Goal: Information Seeking & Learning: Learn about a topic

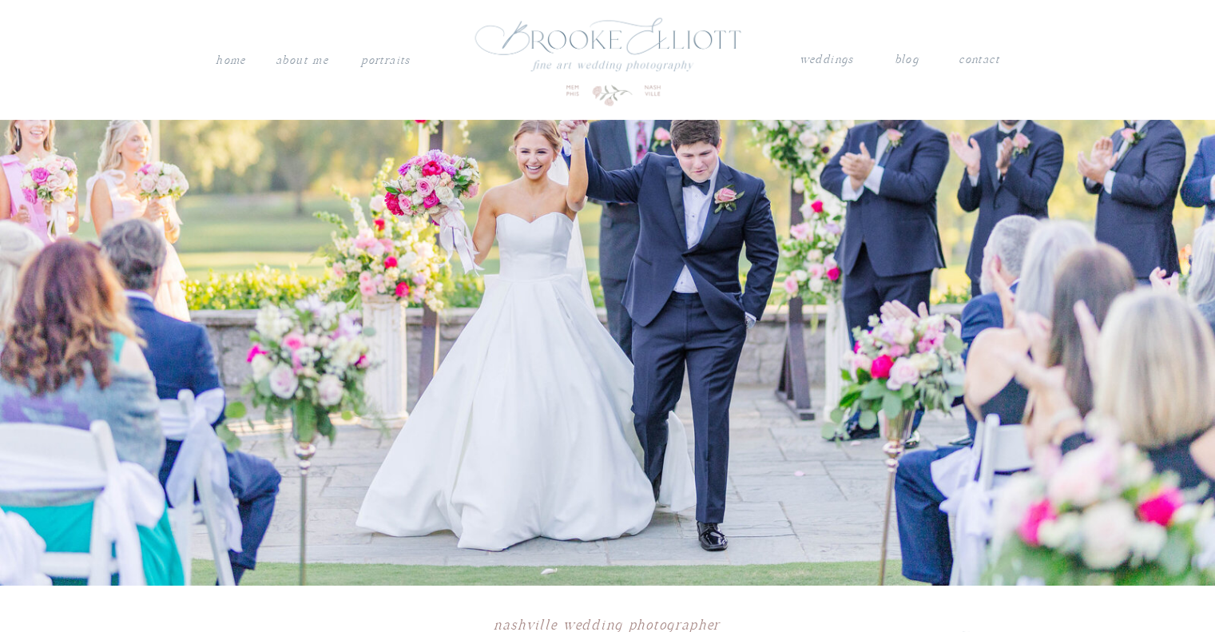
click at [825, 58] on nav "weddings" at bounding box center [827, 60] width 56 height 21
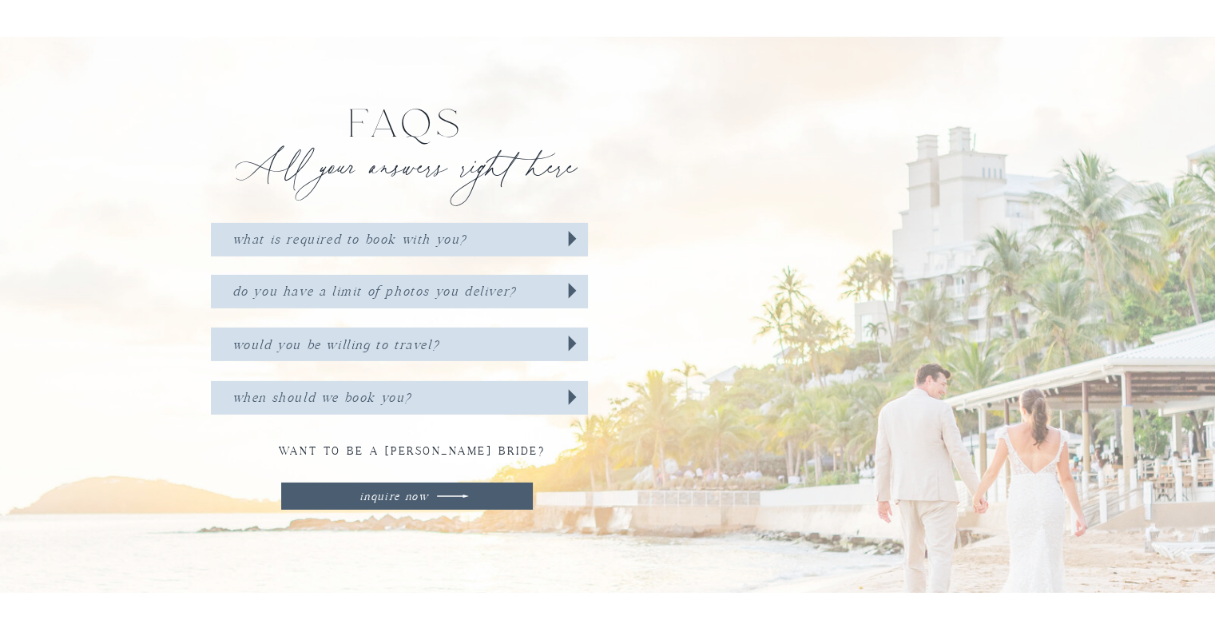
scroll to position [4984, 0]
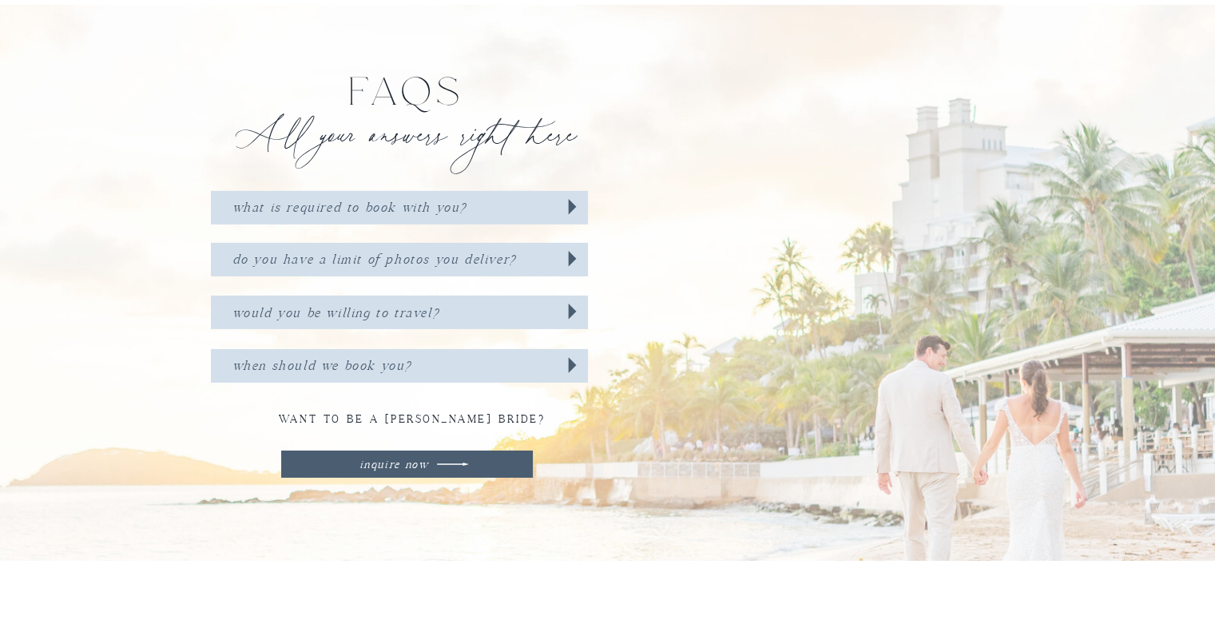
click at [577, 255] on icon at bounding box center [572, 258] width 31 height 35
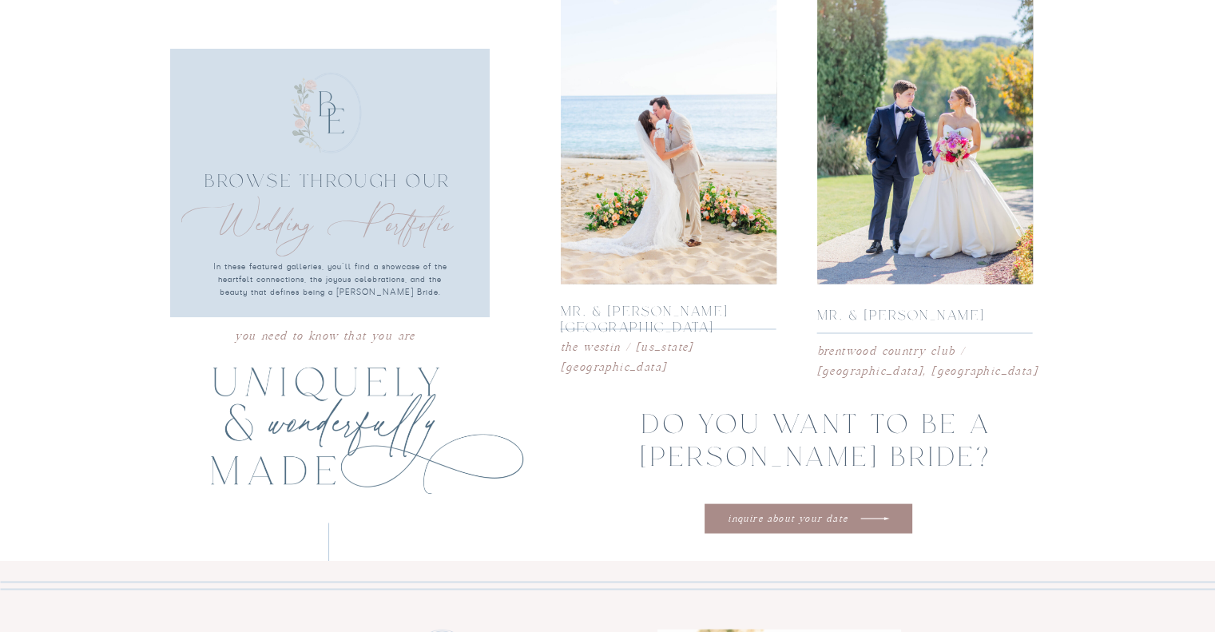
scroll to position [3221, 0]
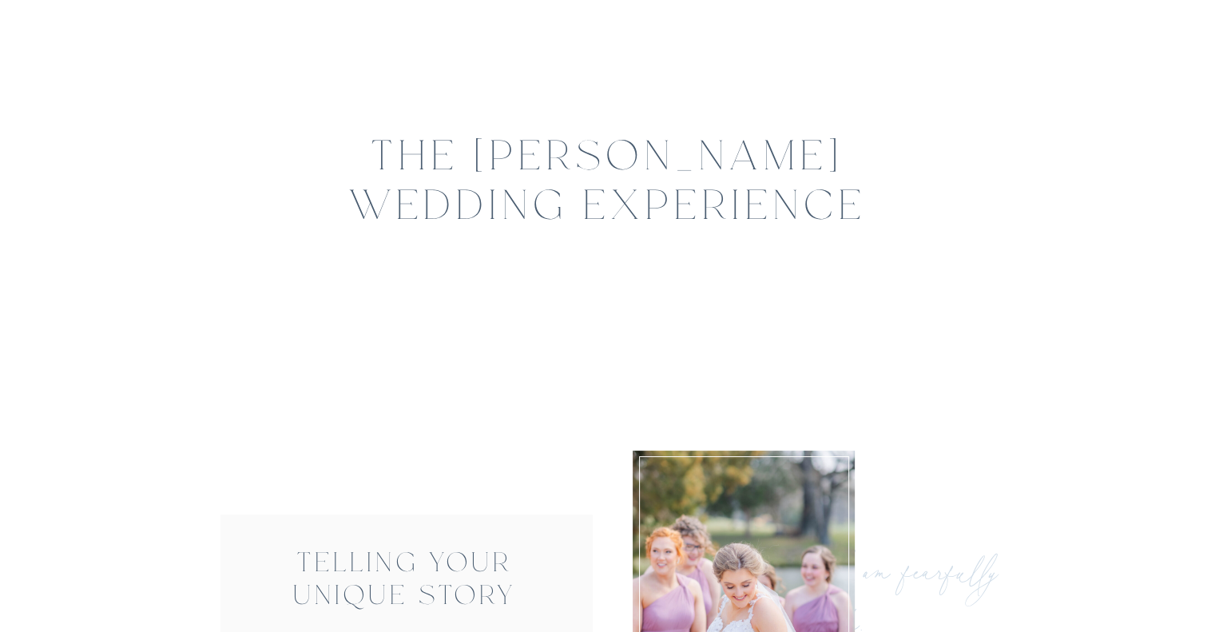
scroll to position [0, 0]
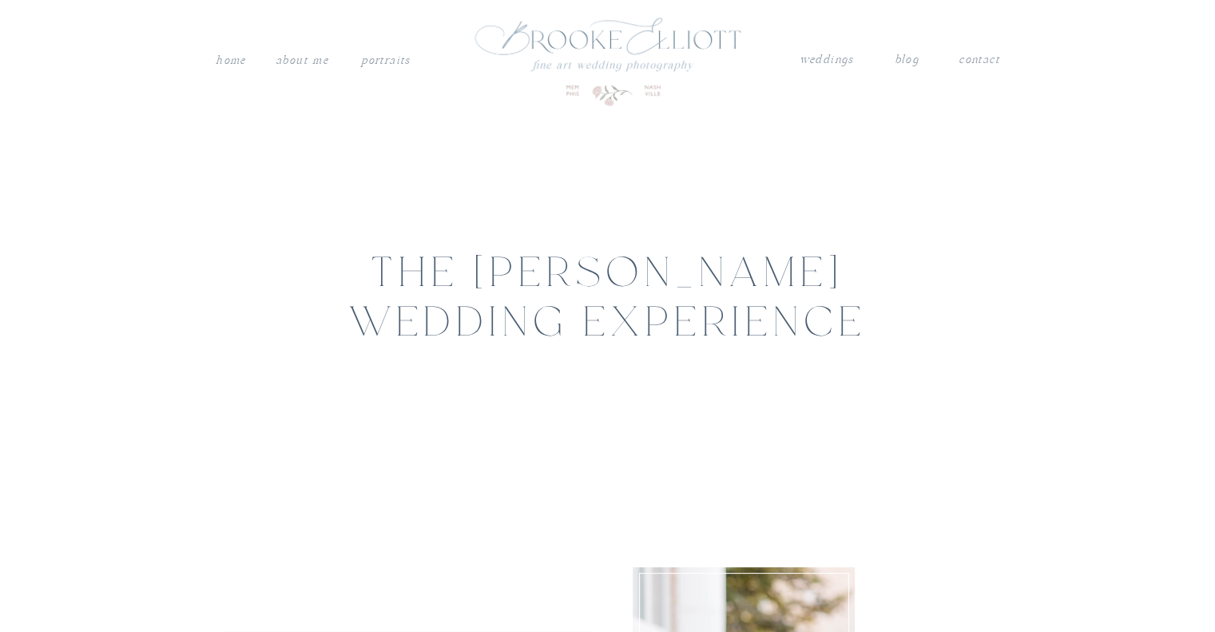
click at [832, 52] on nav "weddings" at bounding box center [827, 60] width 56 height 21
click at [832, 61] on nav "weddings" at bounding box center [827, 60] width 56 height 21
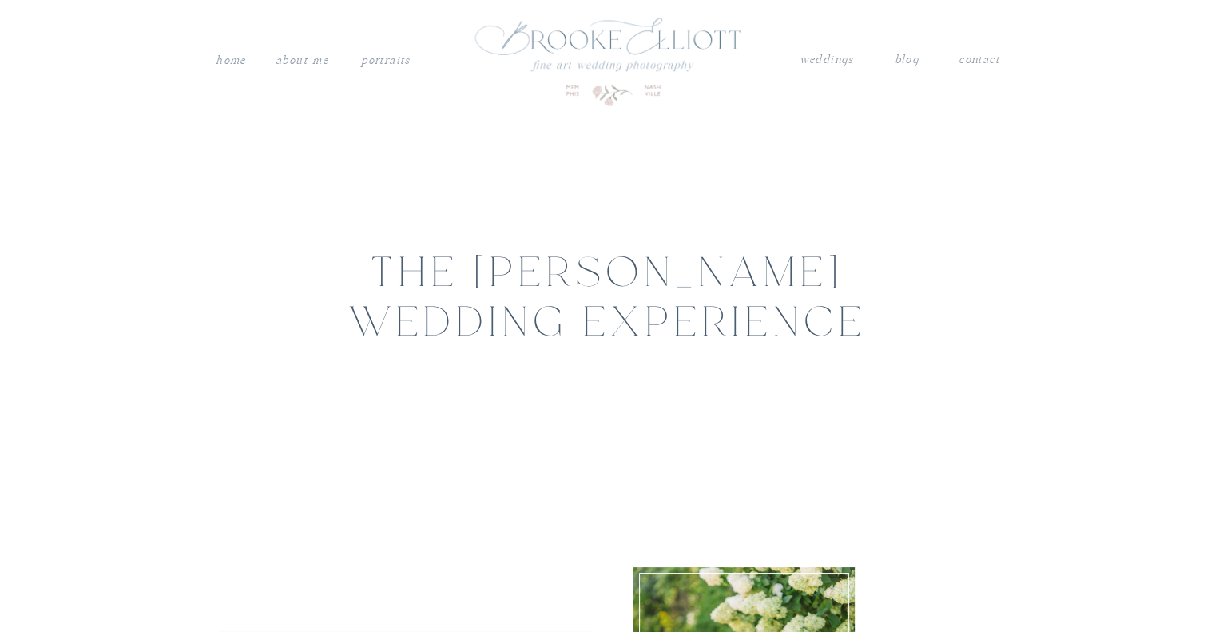
click at [914, 58] on nav "blog" at bounding box center [907, 60] width 24 height 21
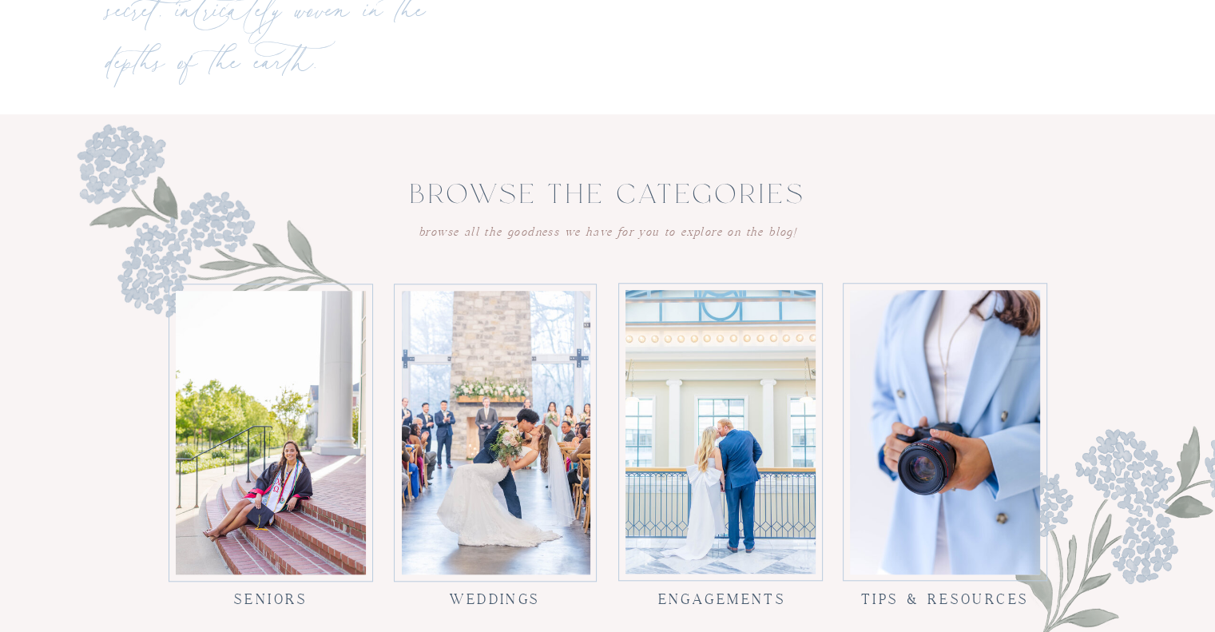
scroll to position [1406, 0]
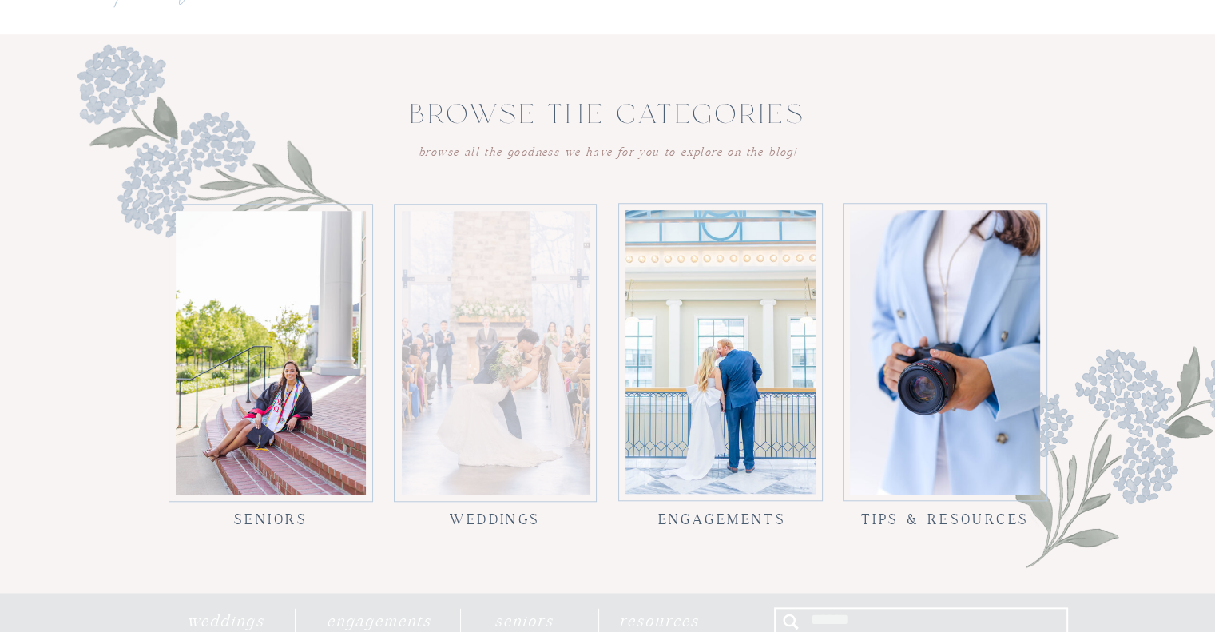
click at [464, 384] on div at bounding box center [496, 353] width 189 height 284
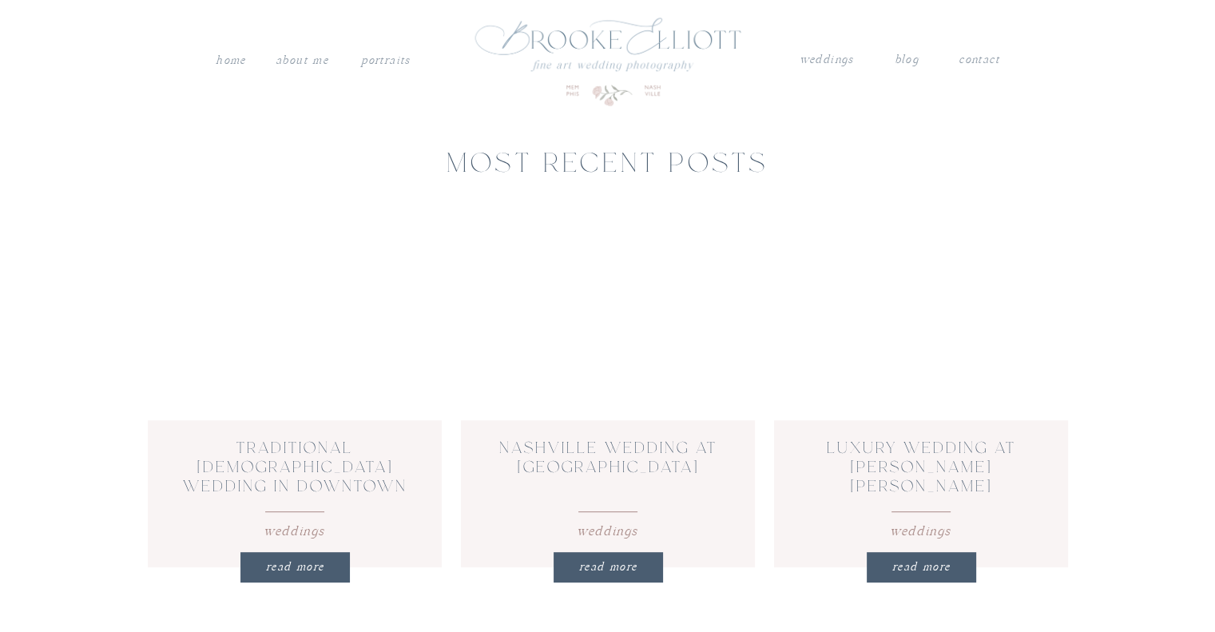
scroll to position [607, 0]
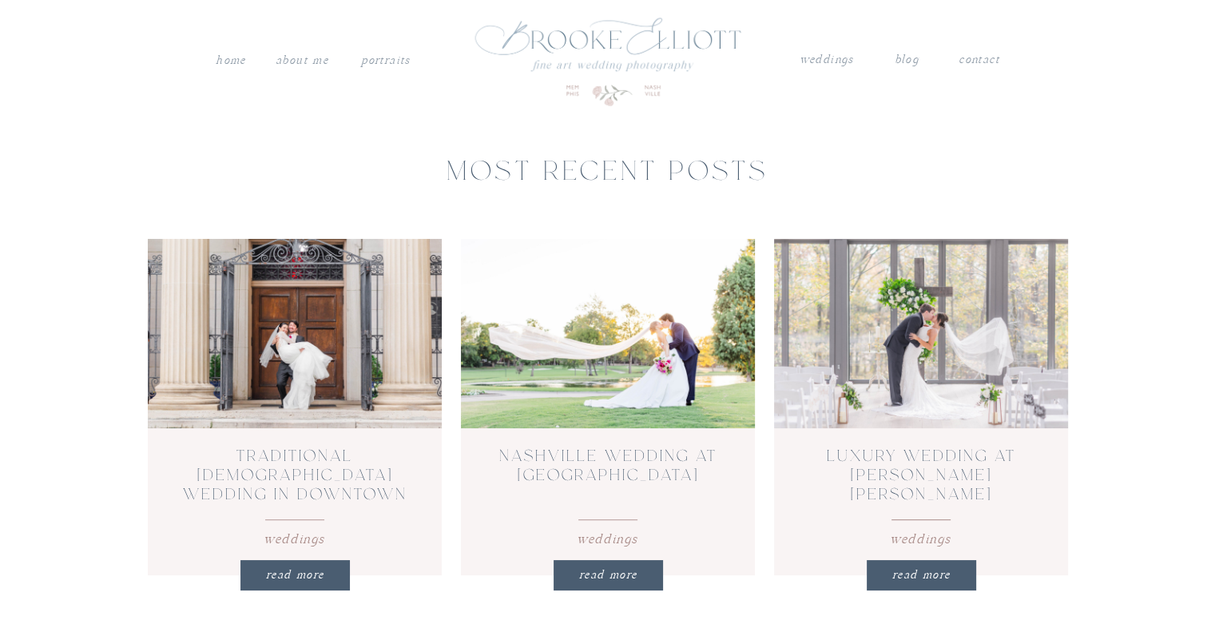
click at [888, 466] on h2 "Luxury Wedding at Mallard’s Croft’s Glass Chapel" at bounding box center [922, 475] width 252 height 56
click at [903, 451] on link "Luxury Wedding at Mallard’s Croft’s Glass Chapel" at bounding box center [921, 486] width 189 height 72
click at [46, 228] on div "REad More Weddings Traditional Catholic Wedding in Downtown Nashville REad More…" at bounding box center [607, 556] width 1215 height 951
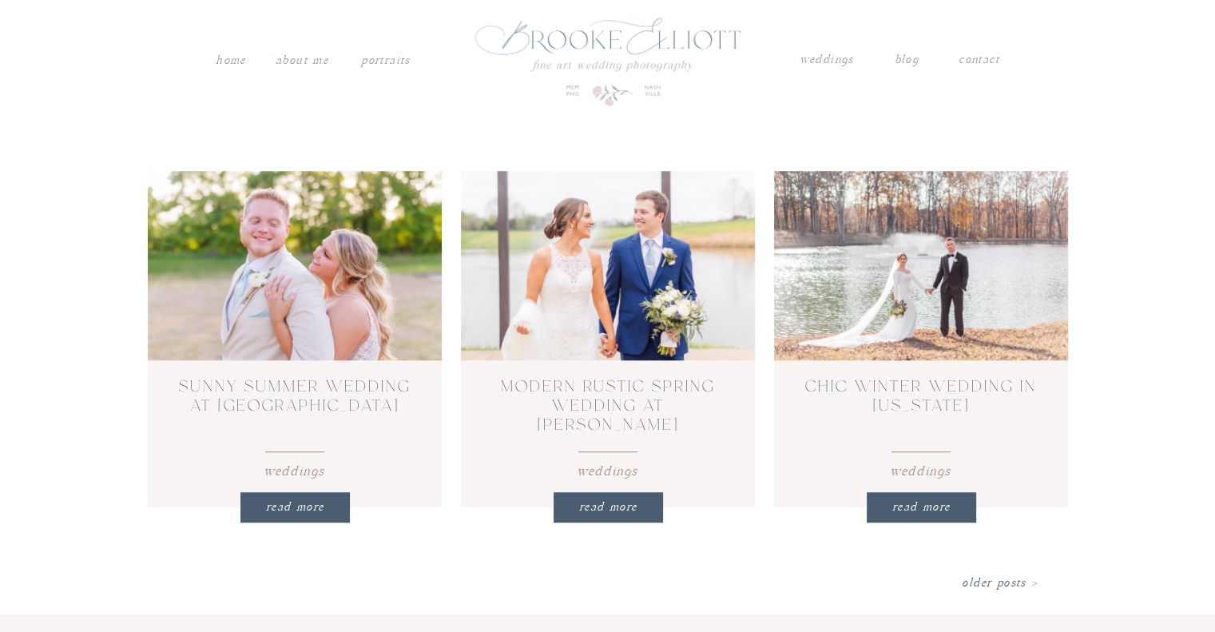
scroll to position [1086, 0]
click at [996, 583] on link "Older Posts >" at bounding box center [1000, 584] width 76 height 14
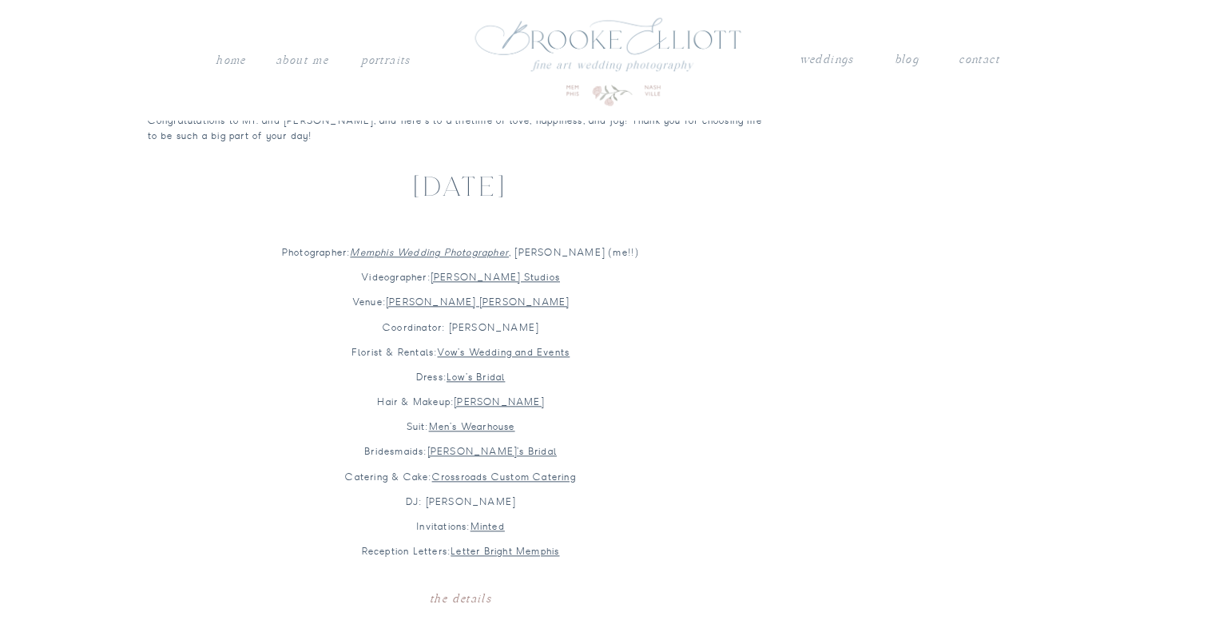
scroll to position [1566, 0]
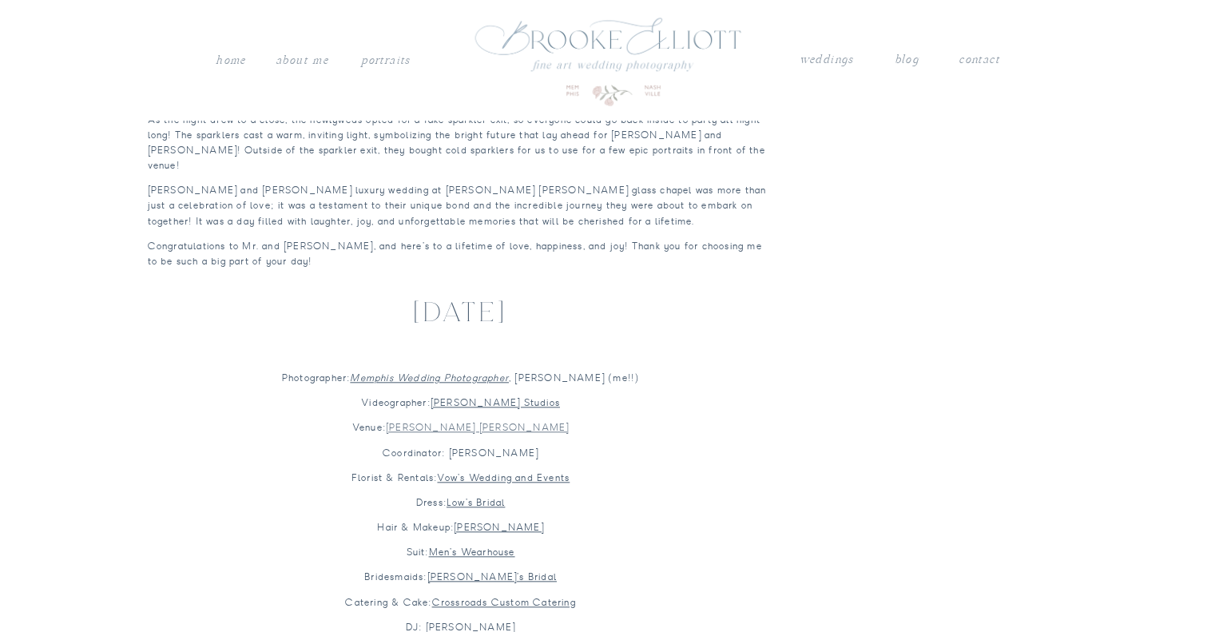
click at [495, 421] on link "Mallard’s Croft" at bounding box center [477, 427] width 183 height 13
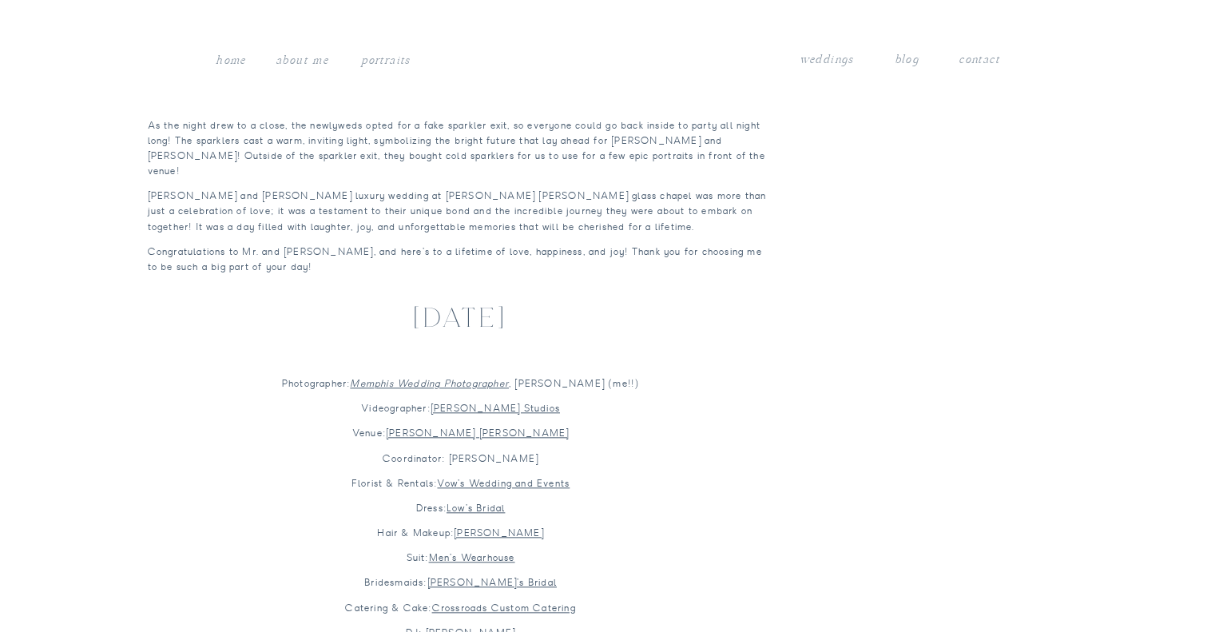
scroll to position [1566, 0]
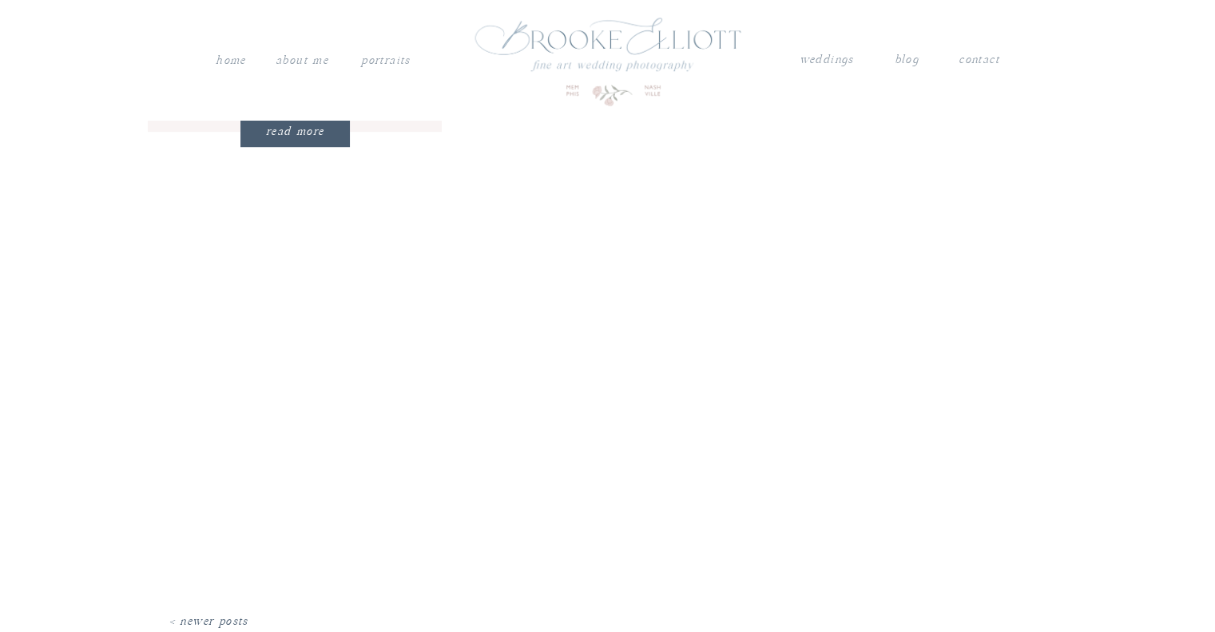
scroll to position [1106, 0]
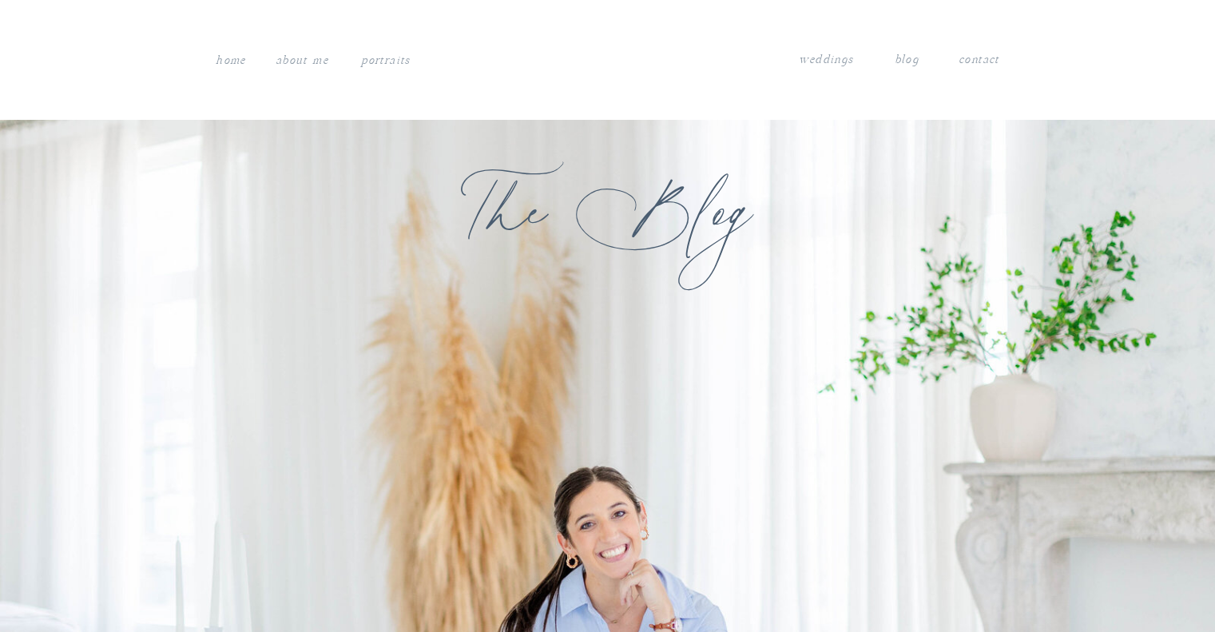
scroll to position [1406, 0]
